Goal: Navigation & Orientation: Find specific page/section

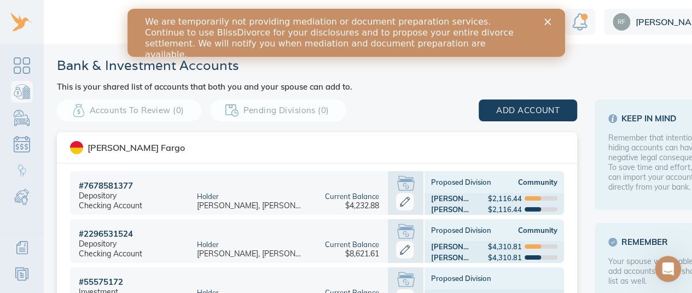
click at [452, 83] on header "Bank & Investment Accounts This is your shared list of accounts that both you a…" at bounding box center [391, 74] width 669 height 34
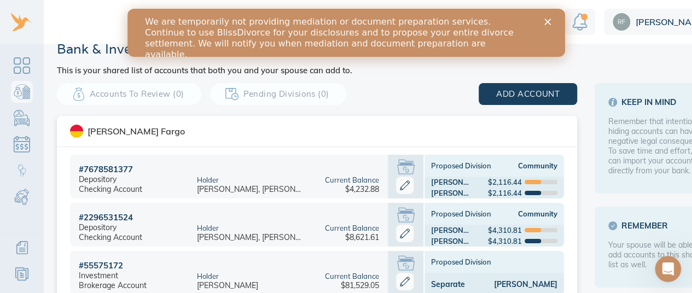
scroll to position [16, 0]
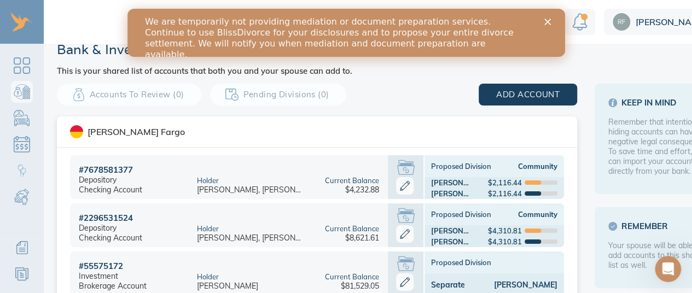
click at [20, 16] on link "Dashboard" at bounding box center [22, 22] width 44 height 44
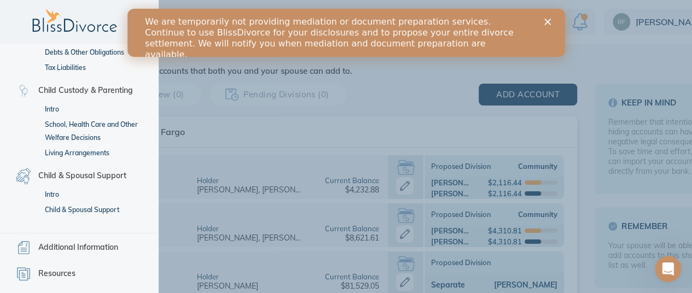
scroll to position [0, 0]
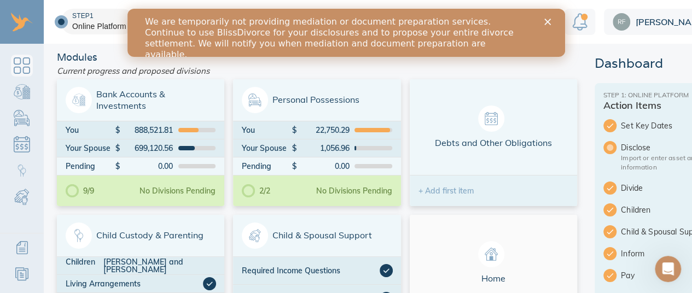
click at [32, 28] on link "Dashboard" at bounding box center [22, 22] width 44 height 44
click at [618, 23] on img at bounding box center [622, 22] width 18 height 18
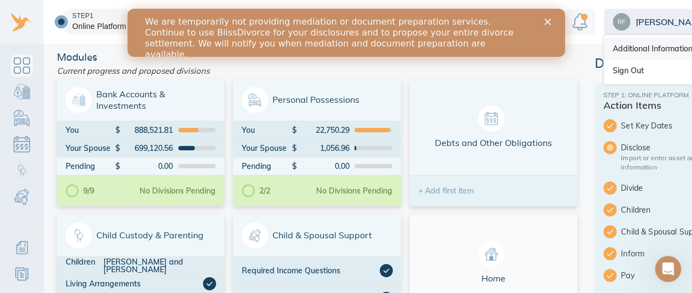
click at [639, 54] on link "Additional Information" at bounding box center [662, 49] width 117 height 22
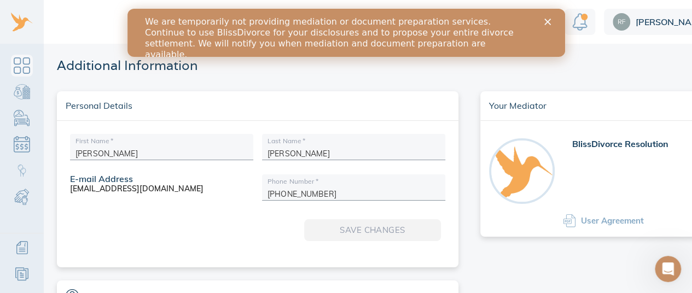
click at [547, 19] on icon "Close" at bounding box center [547, 22] width 7 height 7
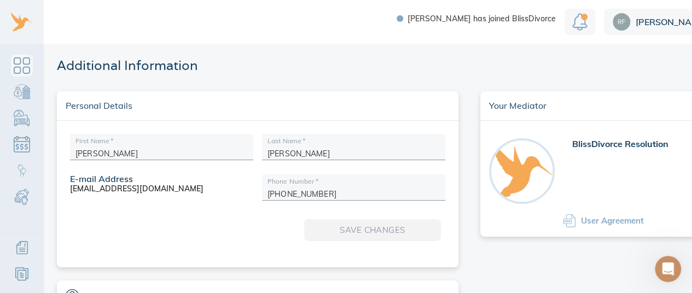
click at [581, 20] on img "Notification" at bounding box center [579, 22] width 15 height 18
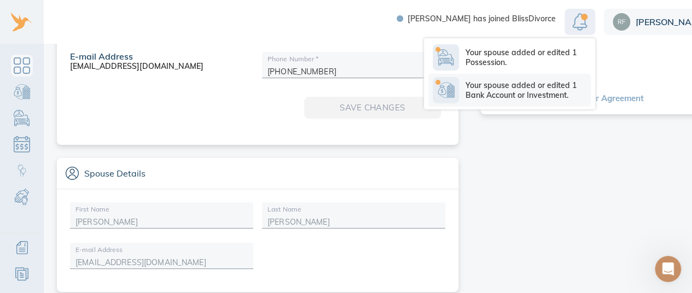
scroll to position [124, 0]
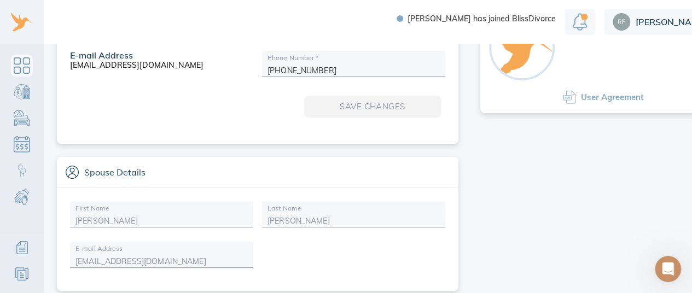
click at [605, 18] on div "[PERSON_NAME]" at bounding box center [662, 22] width 117 height 26
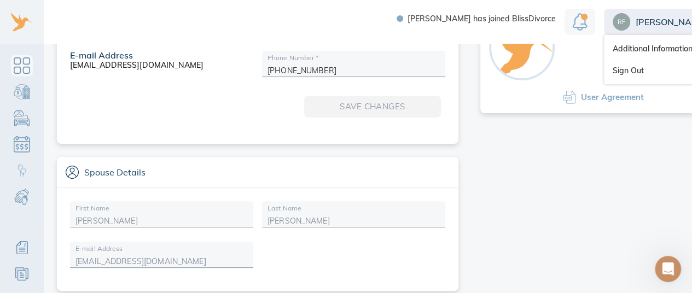
scroll to position [8, 0]
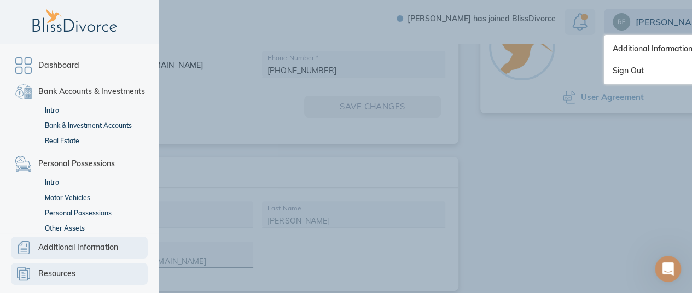
click at [51, 275] on span "Resources" at bounding box center [56, 274] width 37 height 13
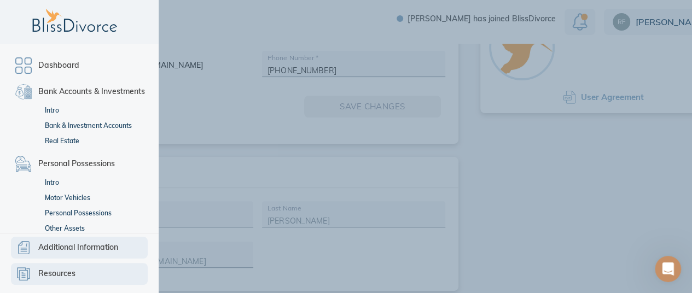
click at [66, 245] on span "Additional Information" at bounding box center [78, 247] width 80 height 13
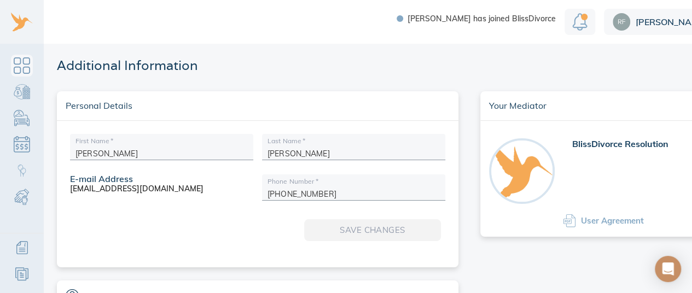
click at [218, 27] on div "[PERSON_NAME] has joined BlissDivorce [PERSON_NAME]" at bounding box center [374, 22] width 748 height 44
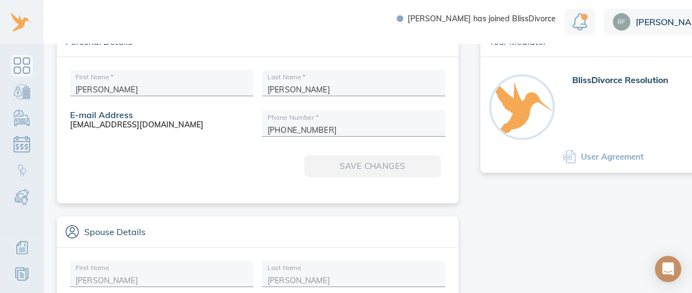
scroll to position [124, 0]
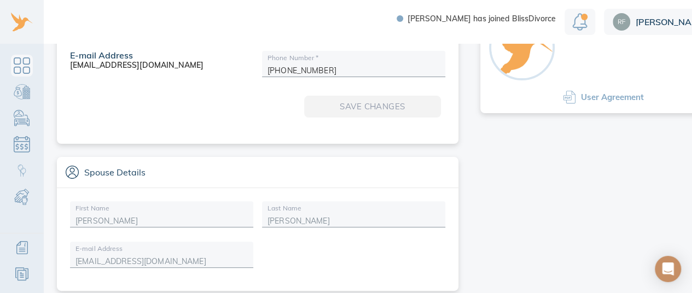
drag, startPoint x: 440, startPoint y: 176, endPoint x: 637, endPoint y: 216, distance: 201.2
click at [637, 216] on div "Your Mediator BlissDivorce Resolution User Agreement" at bounding box center [604, 129] width 246 height 323
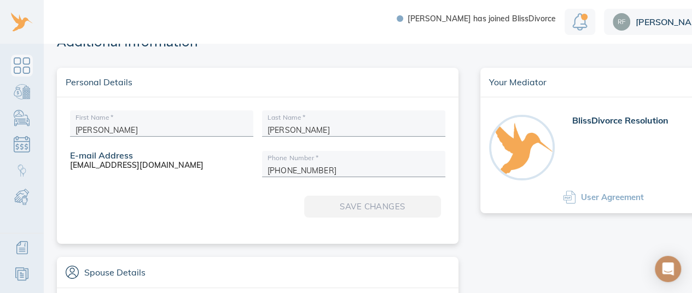
scroll to position [0, 0]
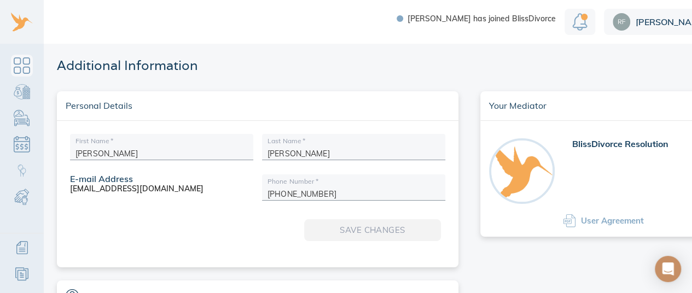
click at [415, 45] on div "Additional Information Personal Details First Name   * [PERSON_NAME] Name   * […" at bounding box center [395, 229] width 703 height 371
click at [19, 30] on link "Dashboard" at bounding box center [22, 22] width 44 height 44
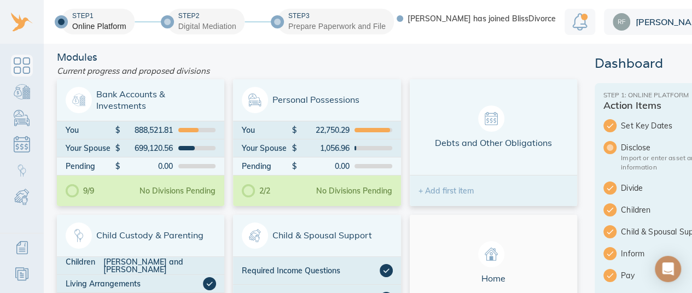
click at [638, 22] on span "[PERSON_NAME]" at bounding box center [669, 22] width 67 height 9
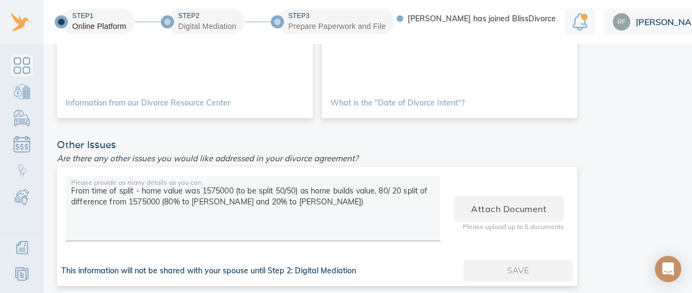
scroll to position [492, 0]
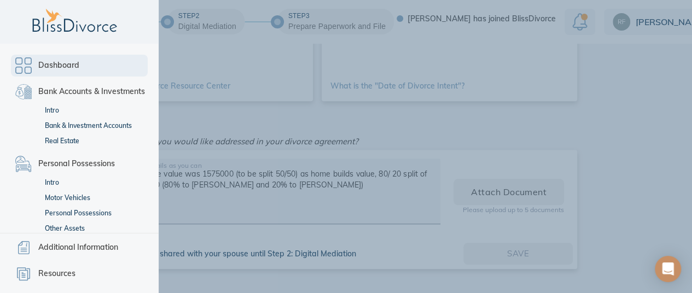
click at [27, 66] on link "Dashboard" at bounding box center [79, 66] width 137 height 22
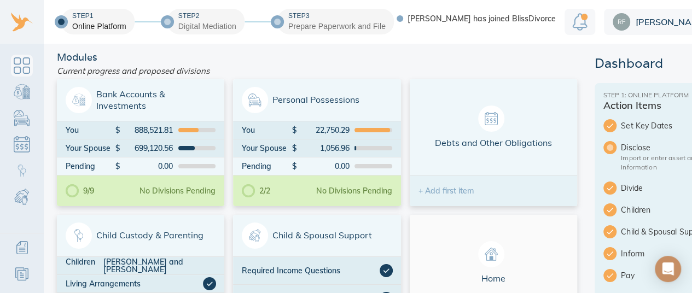
click at [556, 57] on div "Modules" at bounding box center [317, 58] width 529 height 10
click at [319, 27] on div "Prepare Paperwork and File" at bounding box center [336, 26] width 97 height 11
